Goal: Information Seeking & Learning: Learn about a topic

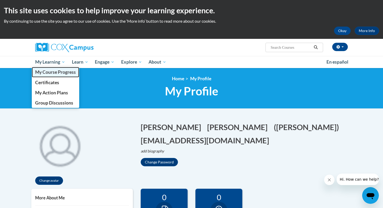
click at [51, 73] on span "My Course Progress" at bounding box center [55, 71] width 41 height 5
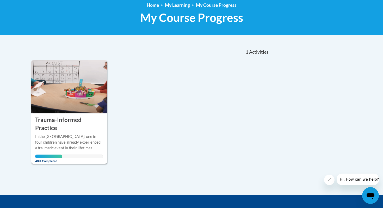
scroll to position [74, 0]
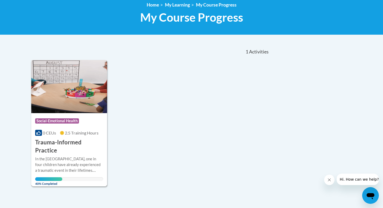
click at [77, 156] on div "In the United States, one in four children have already experienced a traumatic…" at bounding box center [69, 164] width 68 height 17
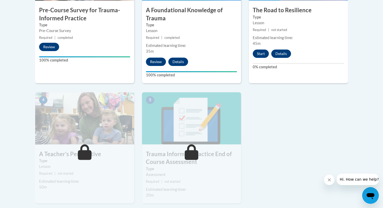
scroll to position [227, 0]
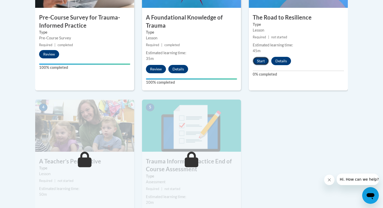
click at [261, 60] on button "Start" at bounding box center [261, 61] width 16 height 8
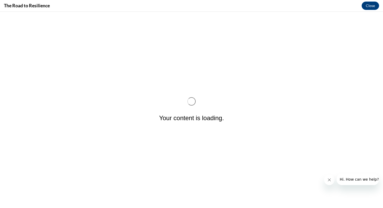
scroll to position [0, 0]
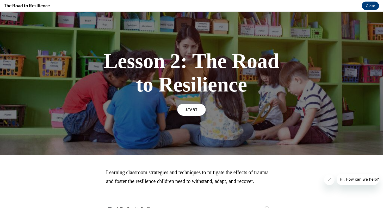
click at [184, 111] on link "START" at bounding box center [191, 110] width 28 height 12
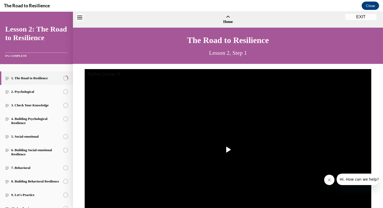
scroll to position [16, 0]
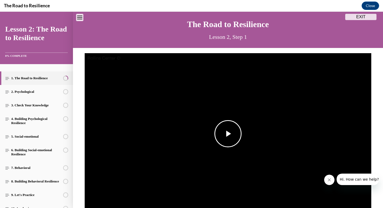
click at [228, 134] on span "Video player" at bounding box center [228, 134] width 0 height 0
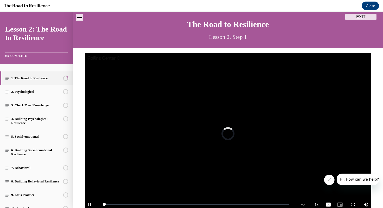
scroll to position [22, 0]
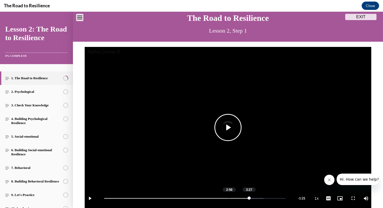
click at [229, 198] on div "Loaded : 87.83% 2:58 3:27" at bounding box center [194, 198] width 181 height 1
click at [91, 198] on span "Video player" at bounding box center [90, 198] width 10 height 0
click at [229, 199] on div "Loaded : 87.83% 2:58 2:58" at bounding box center [195, 198] width 186 height 20
click at [228, 127] on span "Video player" at bounding box center [228, 127] width 0 height 0
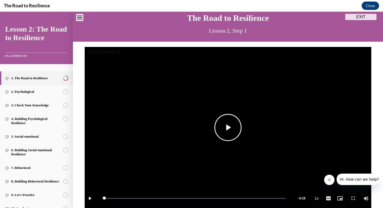
click at [228, 127] on span "Video player" at bounding box center [228, 127] width 0 height 0
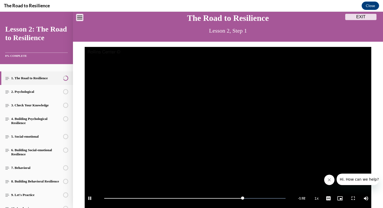
scroll to position [83, 0]
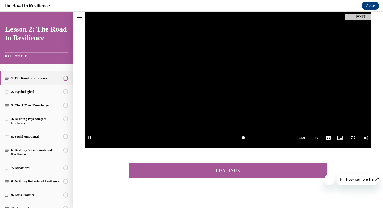
click at [217, 173] on button "CONTINUE" at bounding box center [228, 170] width 198 height 15
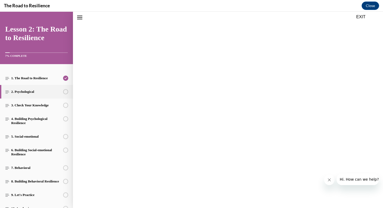
scroll to position [16, 0]
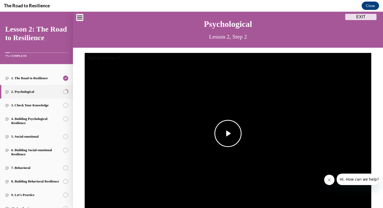
click at [228, 133] on span "Video player" at bounding box center [228, 133] width 0 height 0
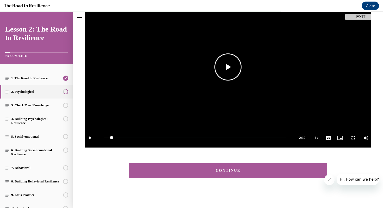
scroll to position [83, 0]
click at [223, 166] on button "CONTINUE" at bounding box center [228, 170] width 198 height 15
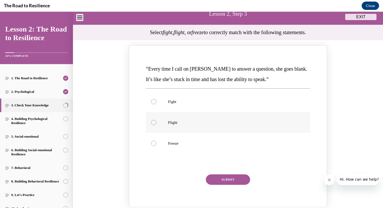
scroll to position [37, 0]
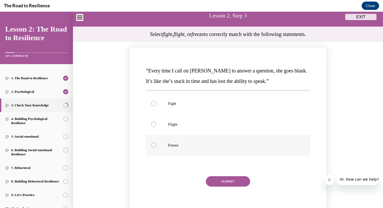
click at [154, 145] on div "Knowledge check: Multiple choice" at bounding box center [153, 144] width 5 height 5
click at [154, 145] on input "Freeze" at bounding box center [153, 144] width 5 height 5
radio input "true"
click at [231, 183] on button "SUBMIT" at bounding box center [228, 181] width 44 height 10
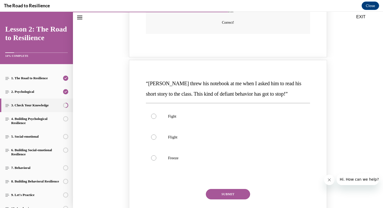
scroll to position [236, 0]
click at [154, 114] on div "Knowledge check: Multiple choice" at bounding box center [153, 115] width 5 height 5
click at [154, 114] on input "Fight" at bounding box center [153, 115] width 5 height 5
radio input "true"
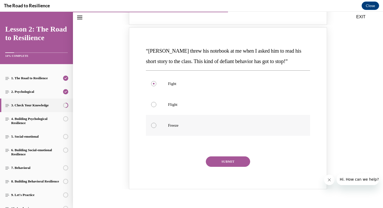
scroll to position [269, 0]
click at [229, 160] on button "SUBMIT" at bounding box center [228, 161] width 44 height 10
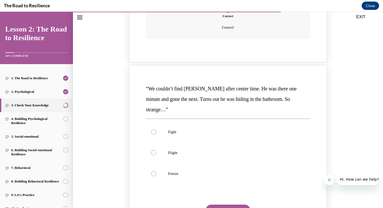
scroll to position [443, 0]
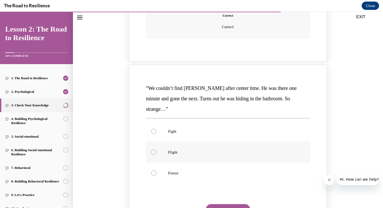
click at [154, 149] on div "Knowledge check: Multiple choice" at bounding box center [153, 151] width 5 height 5
click at [154, 149] on input "Flight" at bounding box center [153, 151] width 5 height 5
radio input "true"
click at [233, 204] on button "SUBMIT" at bounding box center [228, 209] width 44 height 10
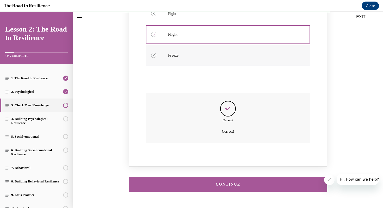
scroll to position [564, 0]
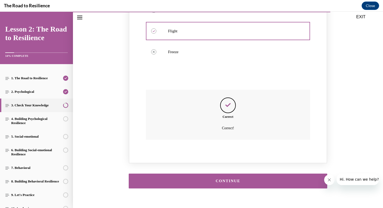
click at [225, 179] on div "CONTINUE" at bounding box center [228, 181] width 182 height 4
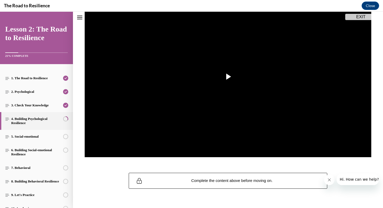
scroll to position [72, 0]
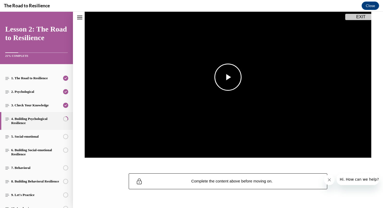
click at [228, 77] on span "Video player" at bounding box center [228, 77] width 0 height 0
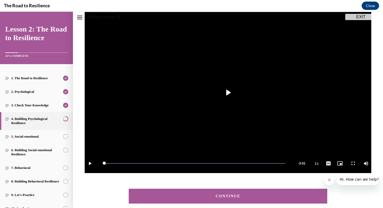
click at [211, 201] on button "CONTINUE" at bounding box center [228, 196] width 198 height 15
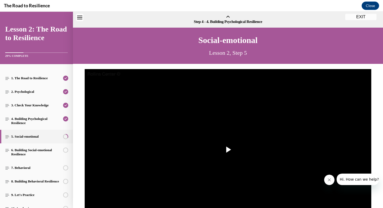
scroll to position [16, 0]
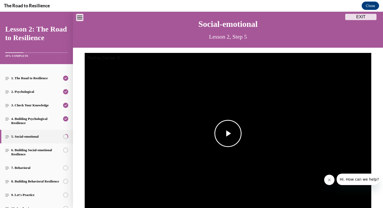
click at [228, 133] on span "Video player" at bounding box center [228, 133] width 0 height 0
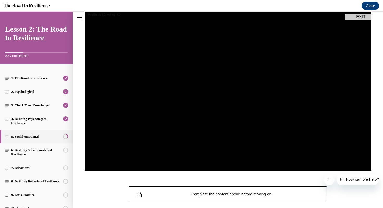
scroll to position [59, 0]
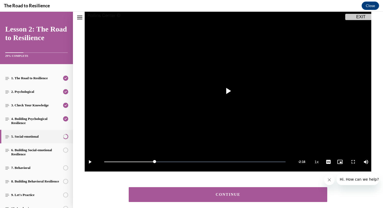
click at [213, 198] on button "CONTINUE" at bounding box center [228, 194] width 198 height 15
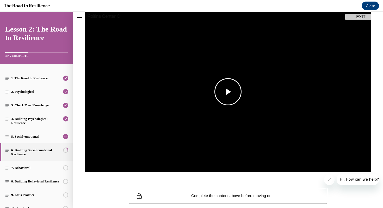
scroll to position [84, 0]
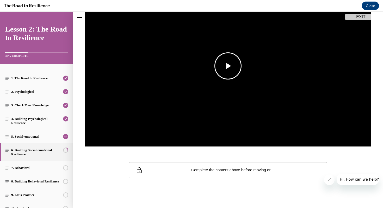
click at [228, 66] on span "Video player" at bounding box center [228, 66] width 0 height 0
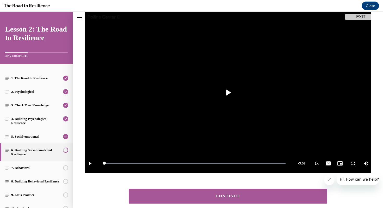
click at [237, 197] on div "CONTINUE" at bounding box center [228, 196] width 182 height 4
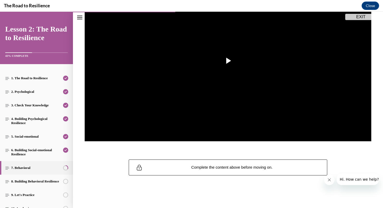
scroll to position [88, 0]
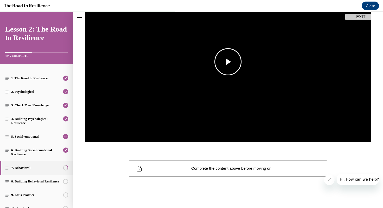
click at [228, 62] on span "Video player" at bounding box center [228, 62] width 0 height 0
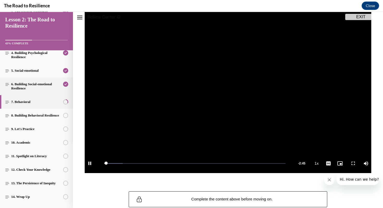
scroll to position [79, 0]
